Goal: Information Seeking & Learning: Learn about a topic

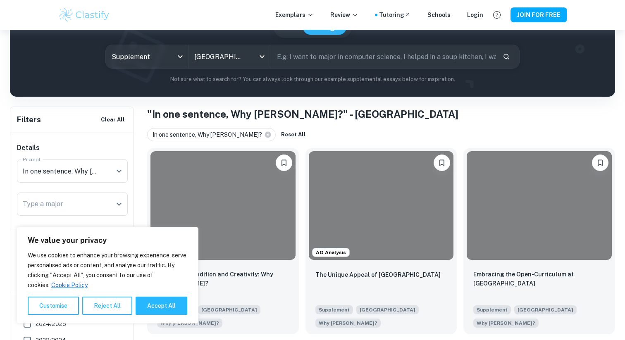
scroll to position [101, 0]
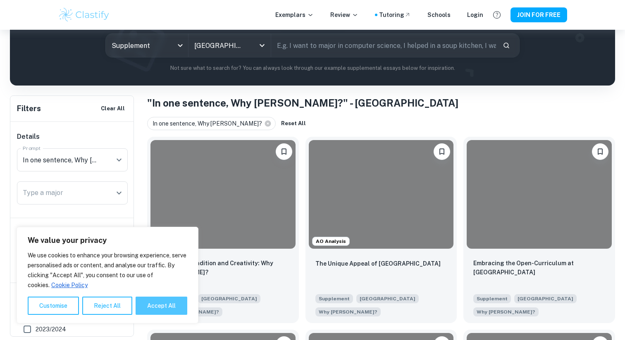
click at [149, 303] on button "Accept All" at bounding box center [162, 306] width 52 height 18
checkbox input "true"
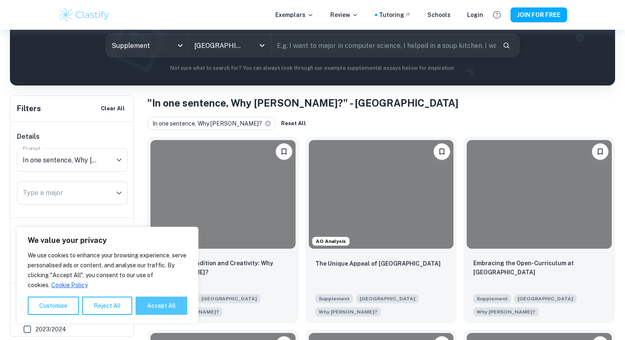
checkbox input "true"
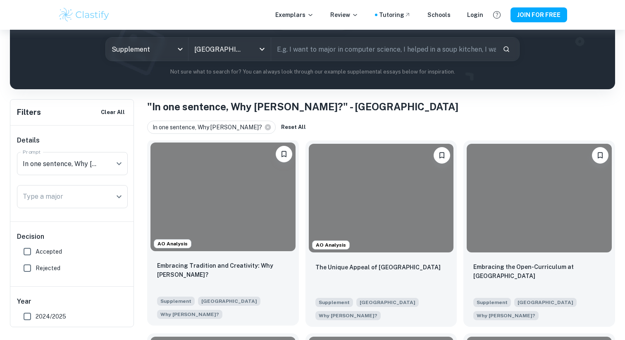
scroll to position [123, 0]
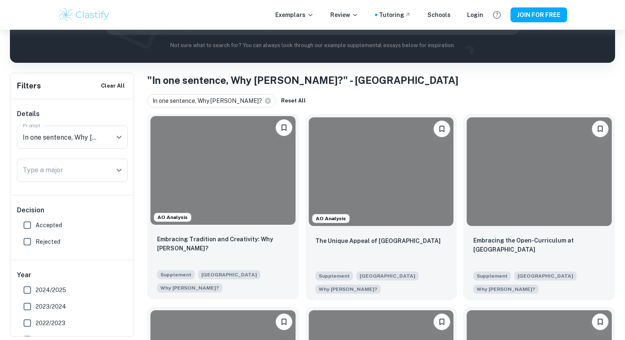
click at [203, 239] on p "Embracing Tradition and Creativity: Why [PERSON_NAME]?" at bounding box center [223, 244] width 132 height 18
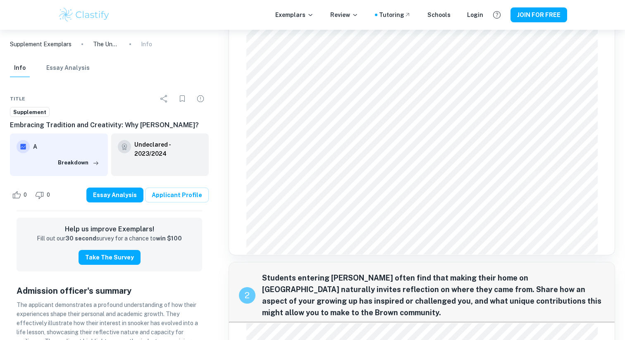
scroll to position [83, 0]
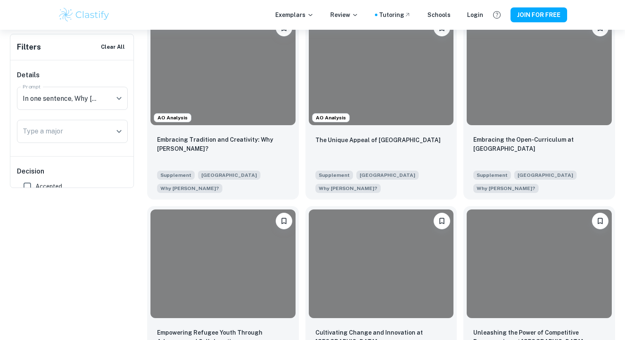
scroll to position [283, 0]
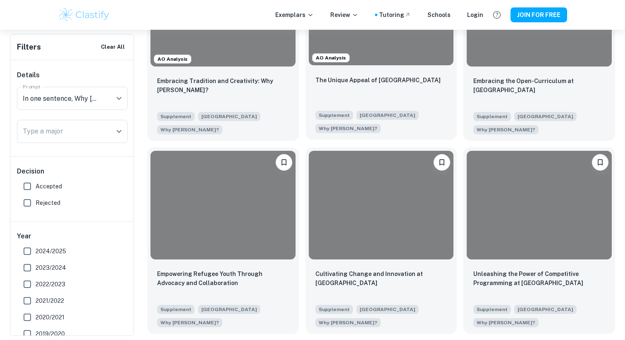
click at [347, 42] on div at bounding box center [381, 11] width 145 height 109
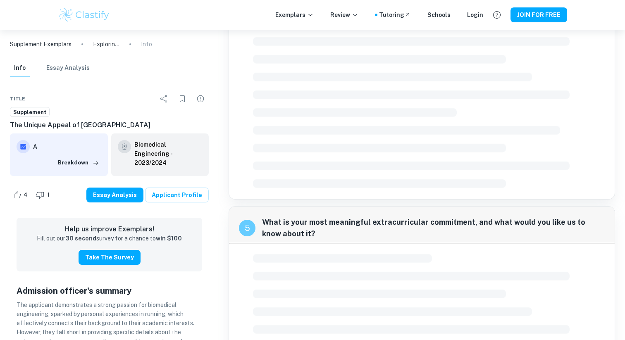
scroll to position [889, 0]
